Goal: Task Accomplishment & Management: Complete application form

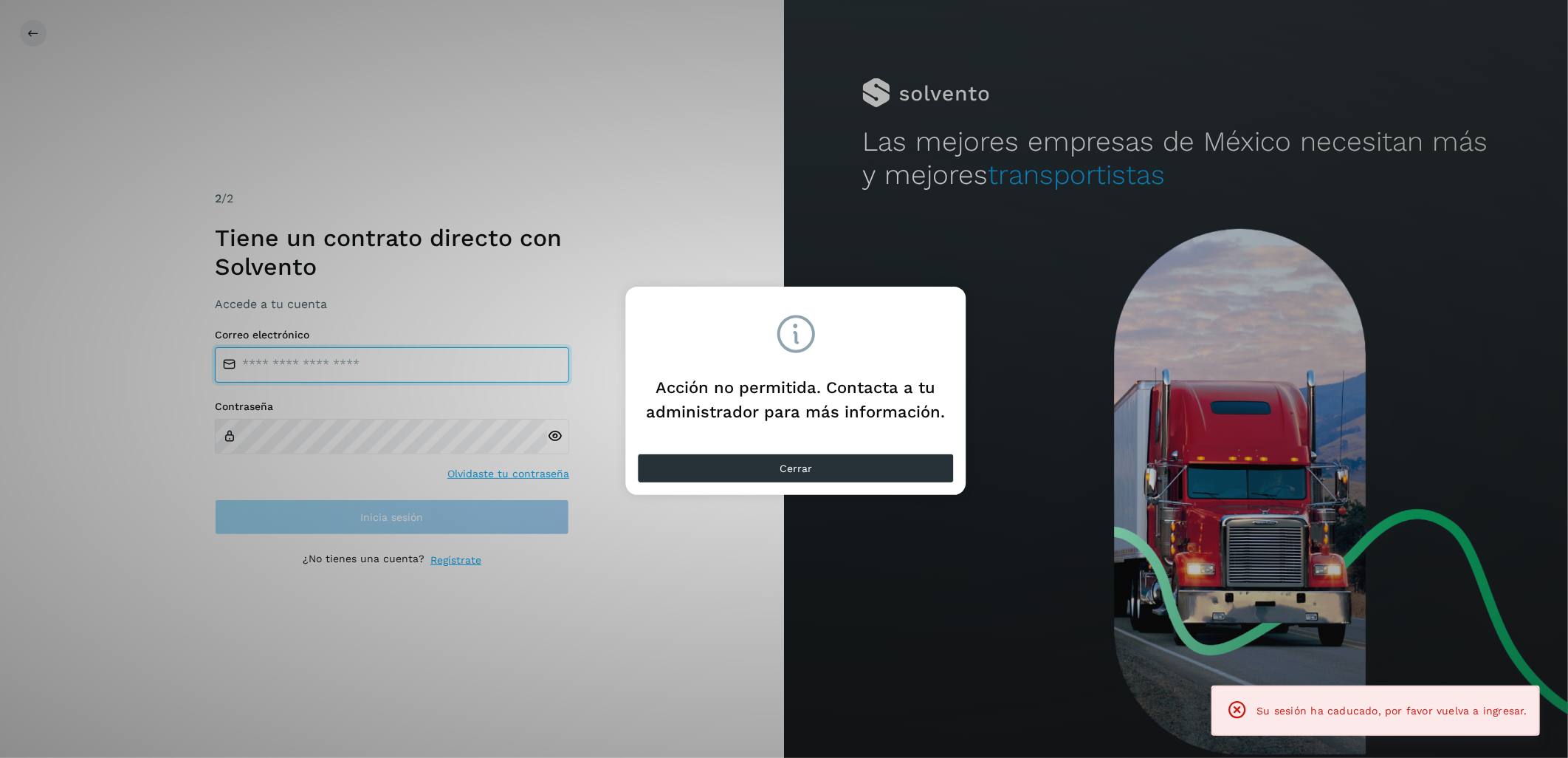
type input "**********"
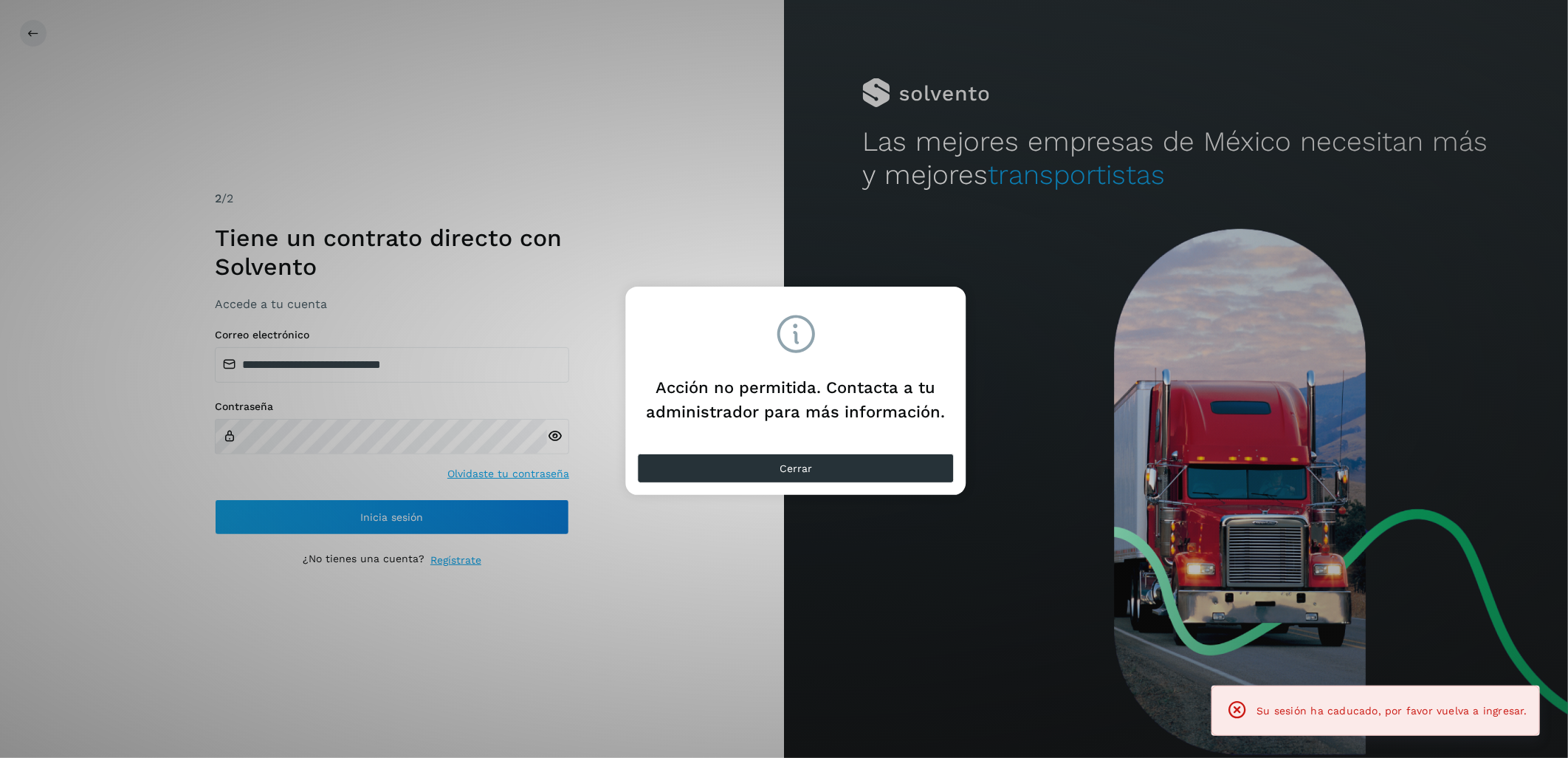
click at [365, 513] on div "Acción no permitida. Contacta a tu administrador para más información. Cerrar" at bounding box center [784, 379] width 1568 height 758
click at [799, 467] on span "Cerrar" at bounding box center [795, 468] width 33 height 10
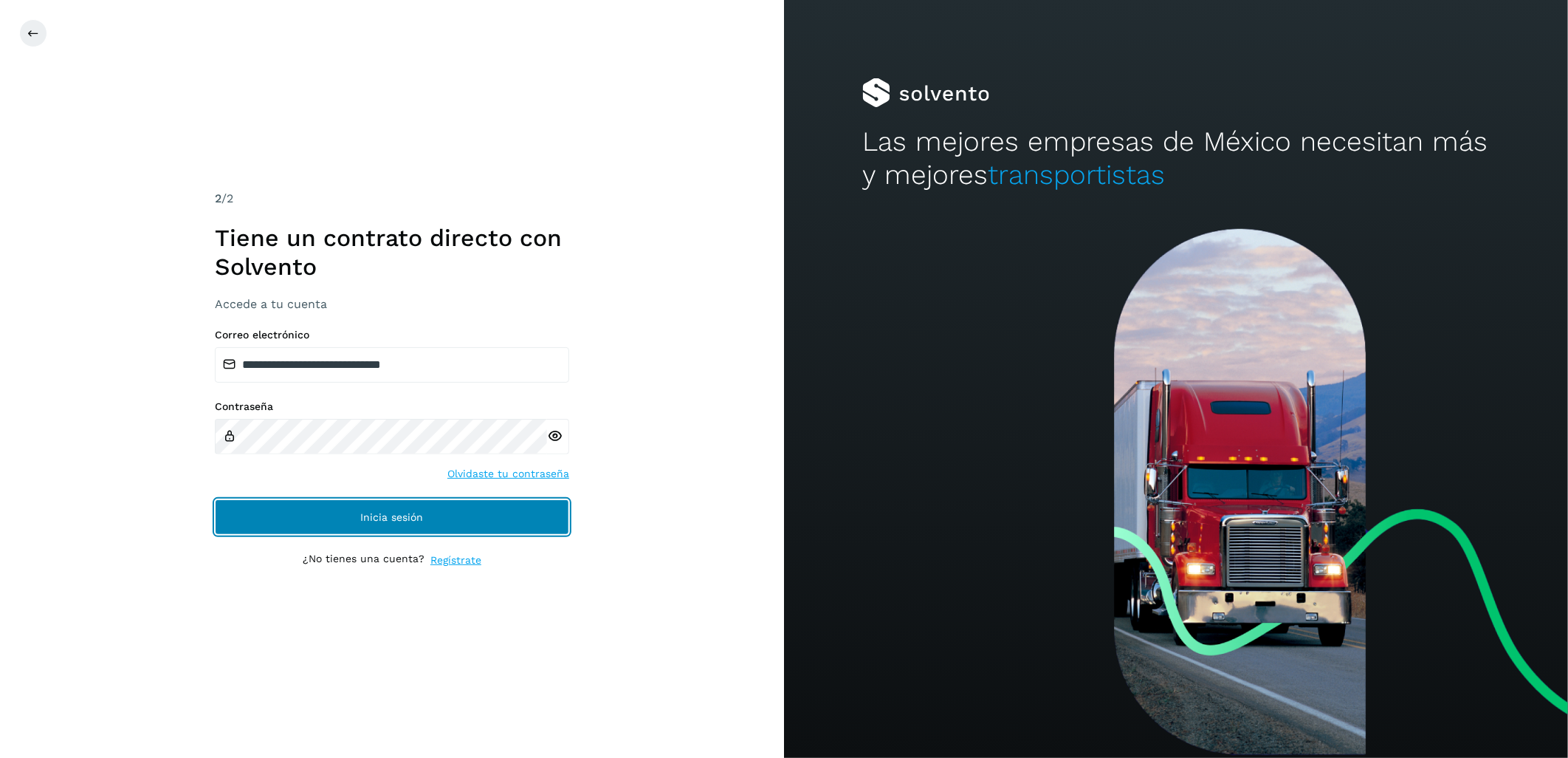
click at [414, 512] on span "Inicia sesión" at bounding box center [392, 517] width 63 height 10
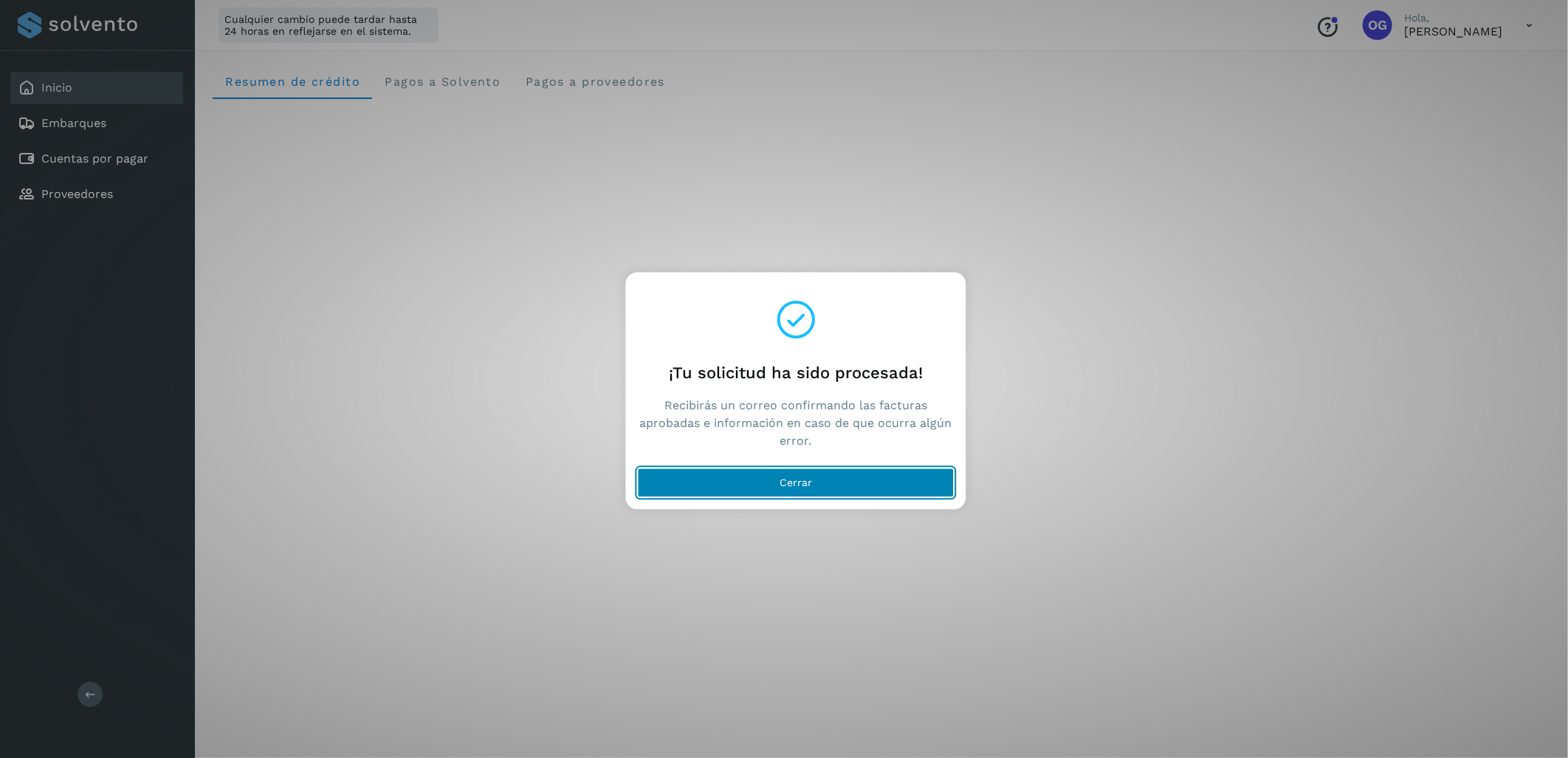
click at [819, 478] on button "Cerrar" at bounding box center [795, 483] width 316 height 29
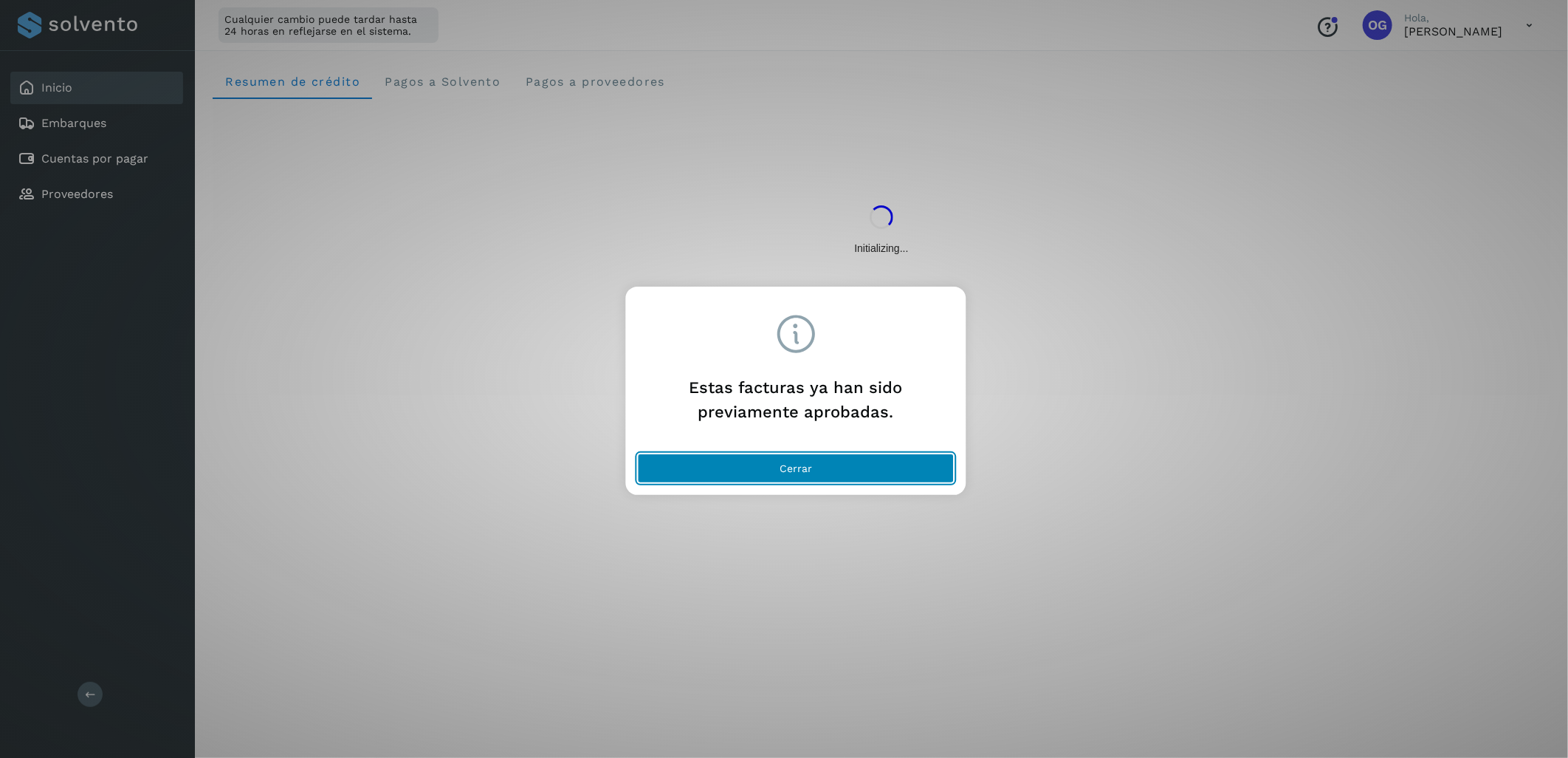
click at [831, 470] on button "Cerrar" at bounding box center [795, 468] width 316 height 29
click at [800, 468] on span "Cerrar" at bounding box center [795, 468] width 33 height 10
